Goal: Feedback & Contribution: Leave review/rating

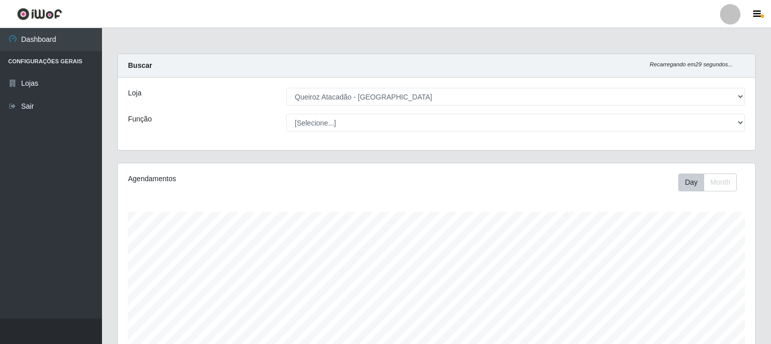
select select "464"
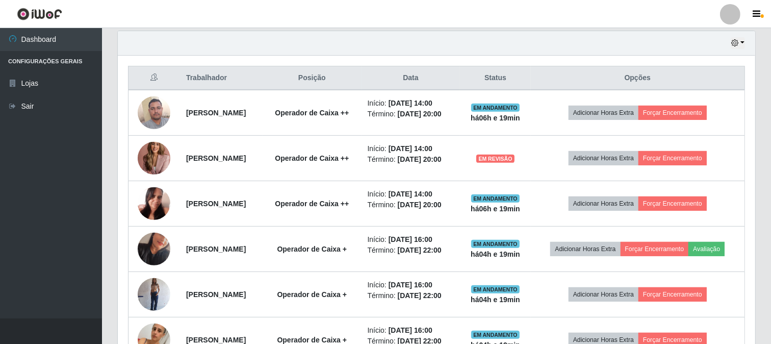
scroll to position [211, 637]
drag, startPoint x: 0, startPoint y: 0, endPoint x: 370, endPoint y: 49, distance: 372.8
click at [370, 49] on div "Hoje 1 dia 3 dias 1 Semana Não encerrados" at bounding box center [436, 43] width 637 height 24
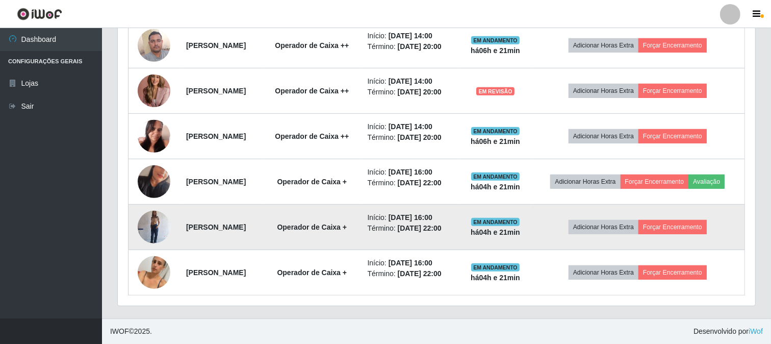
scroll to position [470, 0]
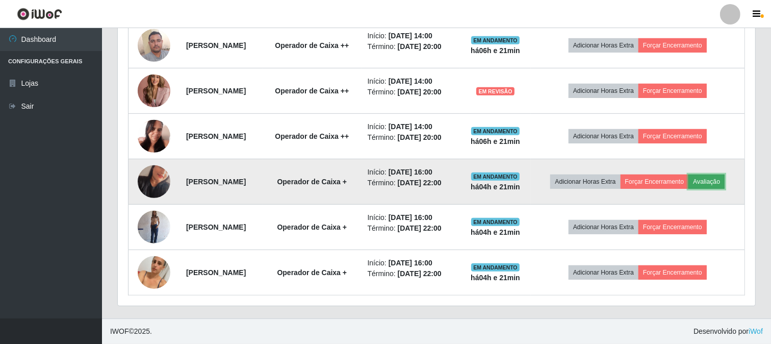
click at [688, 174] on button "Avaliação" at bounding box center [706, 181] width 36 height 14
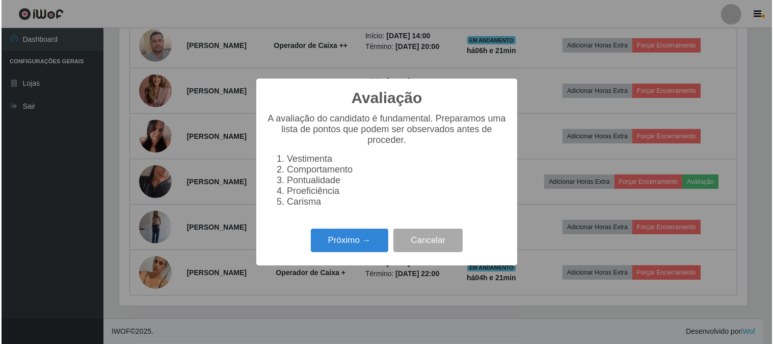
scroll to position [211, 631]
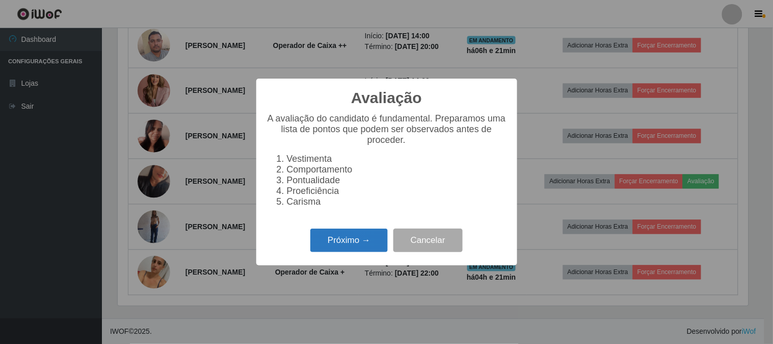
click at [330, 238] on button "Próximo →" at bounding box center [348, 240] width 77 height 24
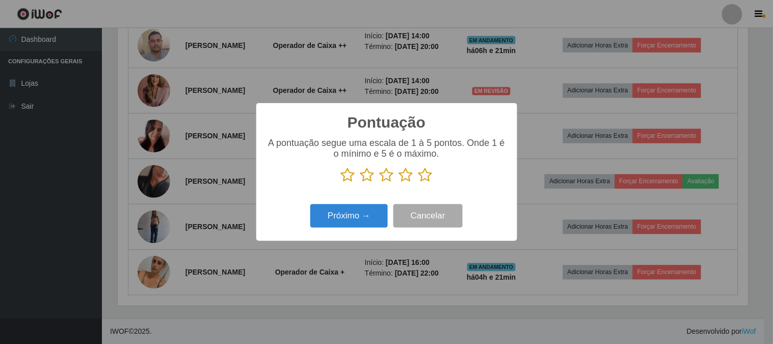
click at [420, 179] on icon at bounding box center [426, 174] width 14 height 15
click at [419, 182] on input "radio" at bounding box center [419, 182] width 0 height 0
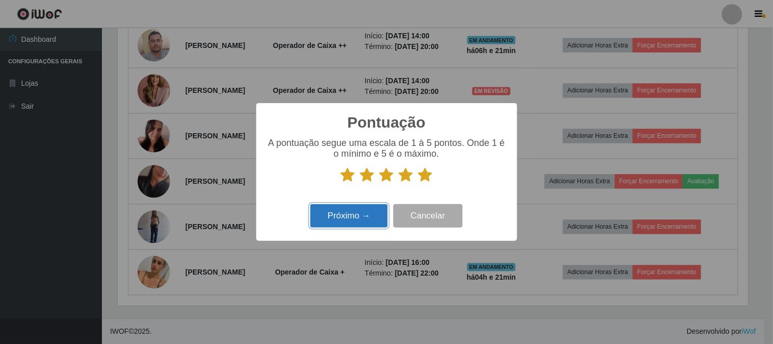
click at [383, 220] on button "Próximo →" at bounding box center [348, 216] width 77 height 24
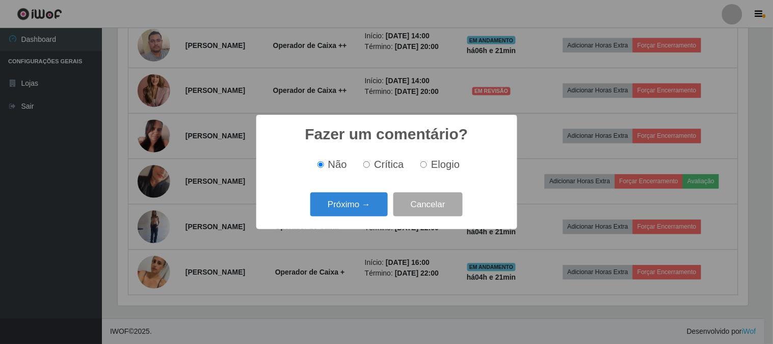
click at [422, 168] on input "Elogio" at bounding box center [424, 164] width 7 height 7
radio input "true"
click at [357, 199] on button "Próximo →" at bounding box center [348, 204] width 77 height 24
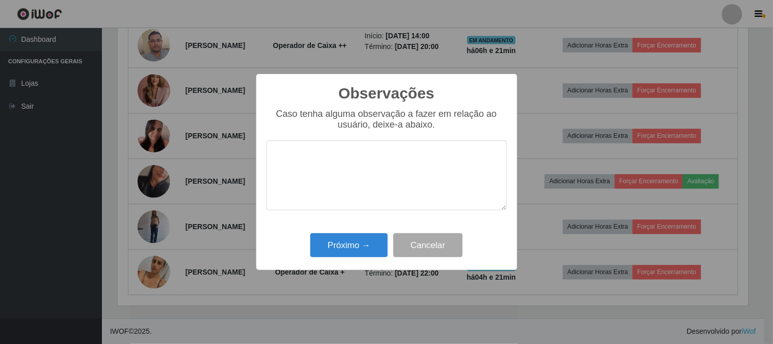
click at [359, 186] on textarea at bounding box center [387, 175] width 241 height 70
type textarea "pontual e agil"
click at [342, 245] on button "Próximo →" at bounding box center [348, 245] width 77 height 24
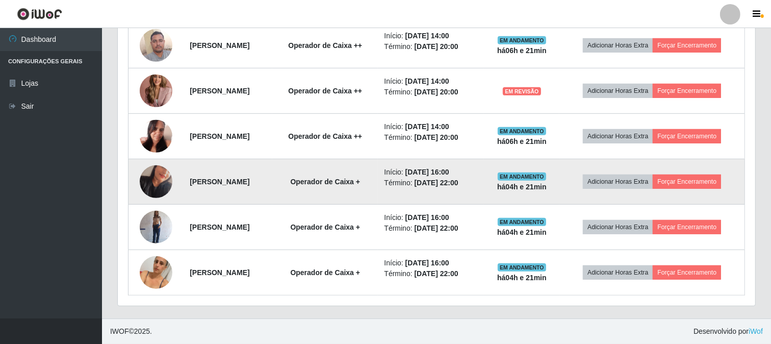
scroll to position [424, 0]
